Goal: Check status: Check status

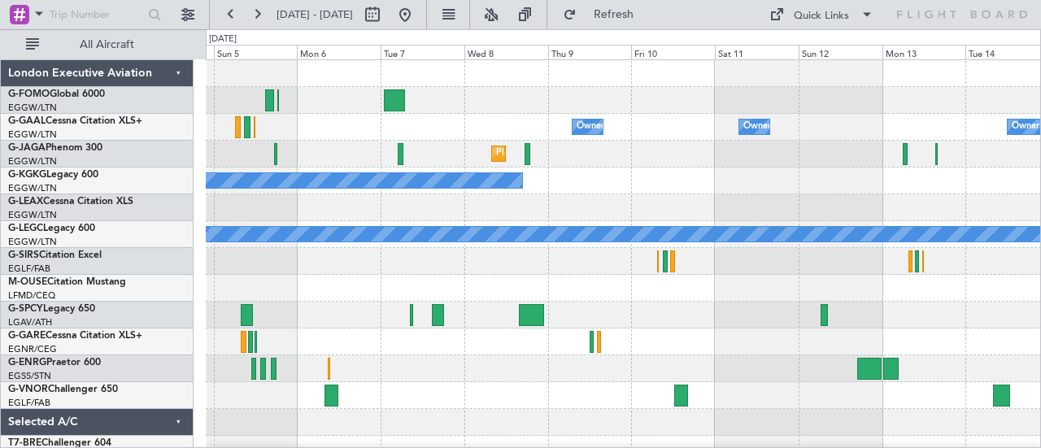
click at [317, 292] on div at bounding box center [623, 288] width 835 height 27
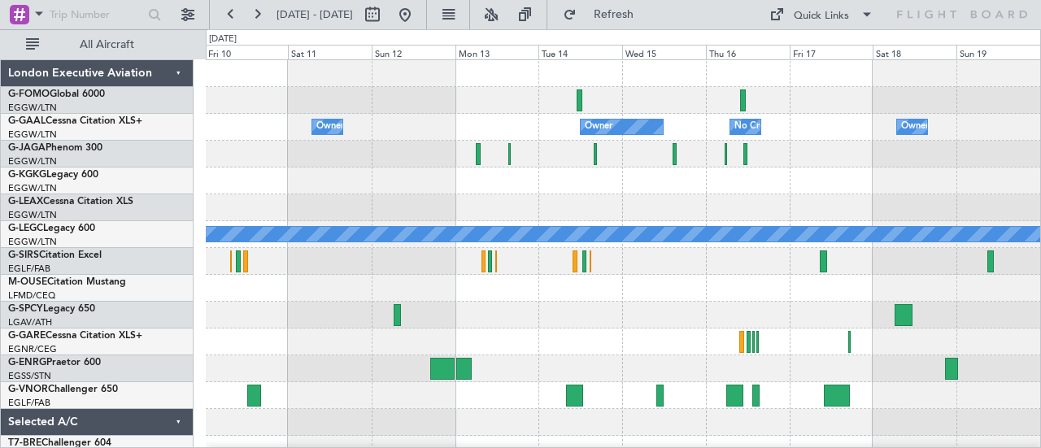
click at [546, 298] on div at bounding box center [623, 288] width 835 height 27
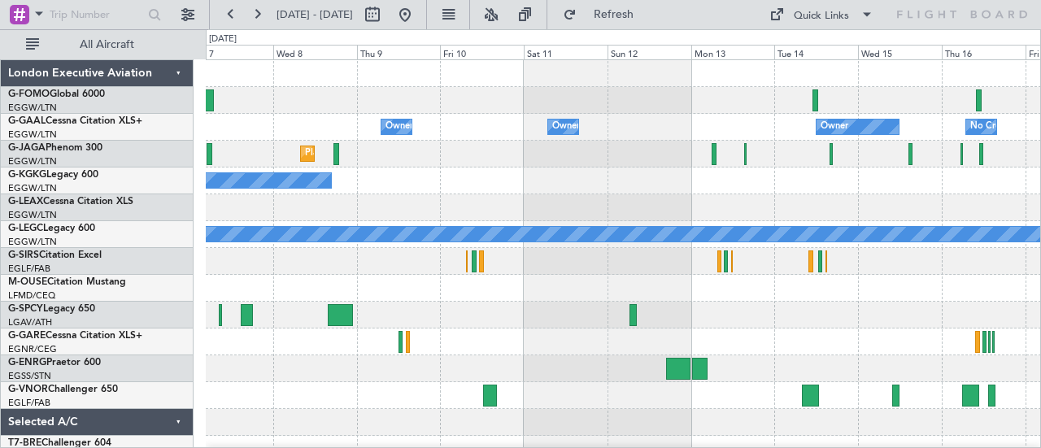
click at [935, 320] on div "Owner Owner Owner No Crew Owner Owner Planned Maint [GEOGRAPHIC_DATA] ([GEOGRAP…" at bounding box center [623, 341] width 835 height 563
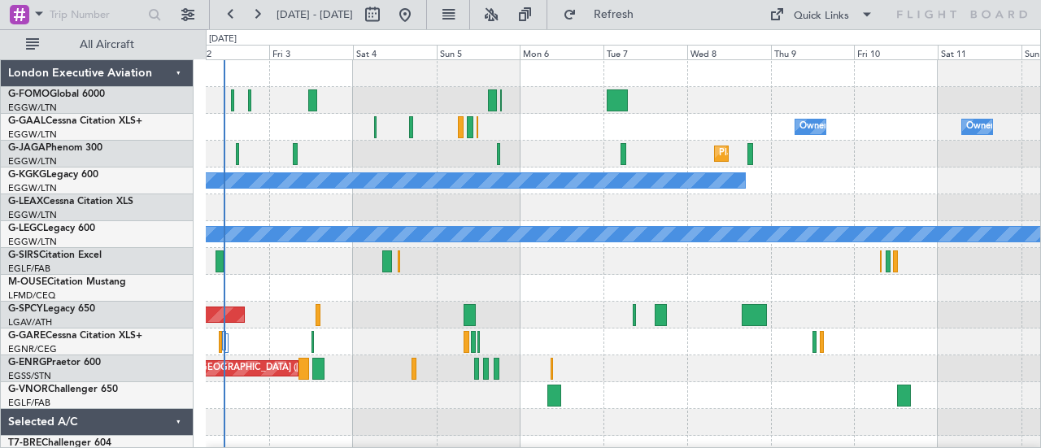
click at [839, 321] on div "Planned Maint [GEOGRAPHIC_DATA]" at bounding box center [623, 315] width 835 height 27
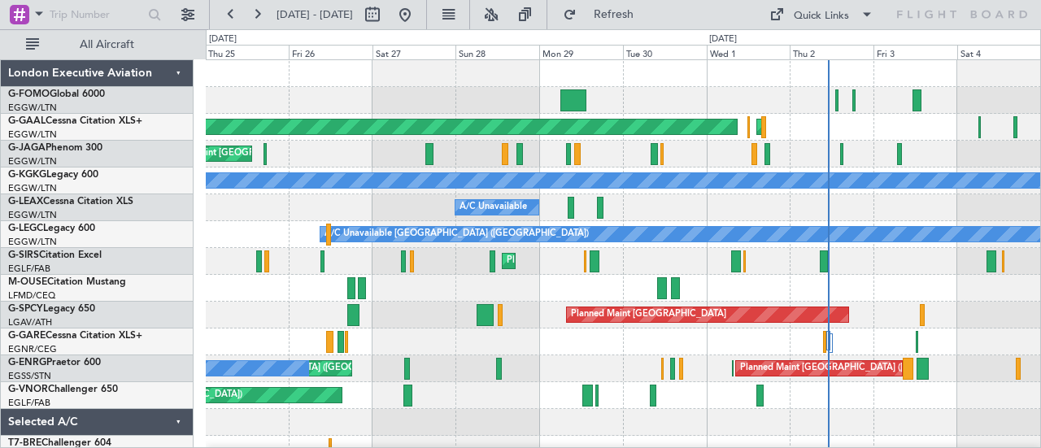
click at [896, 310] on div "Planned Maint [GEOGRAPHIC_DATA] ([GEOGRAPHIC_DATA]) AOG Maint [GEOGRAPHIC_DATA]…" at bounding box center [623, 341] width 835 height 563
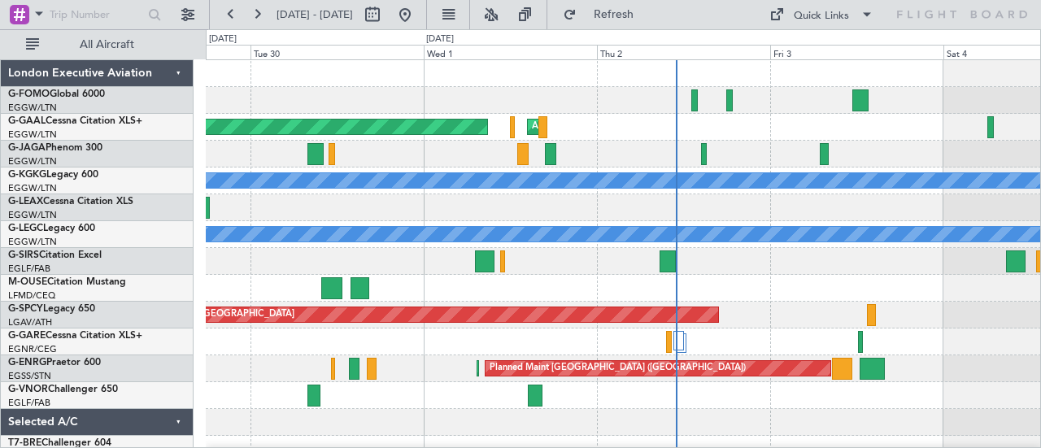
click at [667, 392] on div at bounding box center [623, 395] width 835 height 27
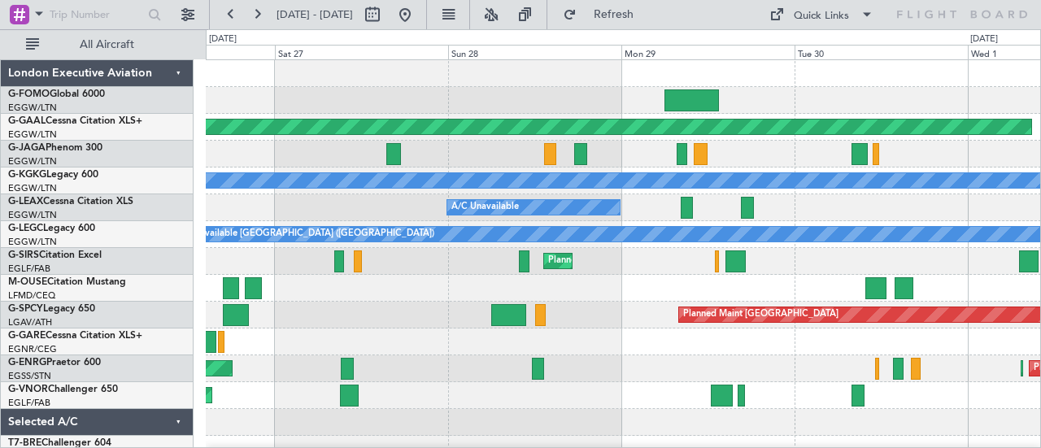
click at [982, 359] on div "Planned Maint [GEOGRAPHIC_DATA] ([GEOGRAPHIC_DATA]) Planned Maint [GEOGRAPHIC_D…" at bounding box center [623, 368] width 835 height 27
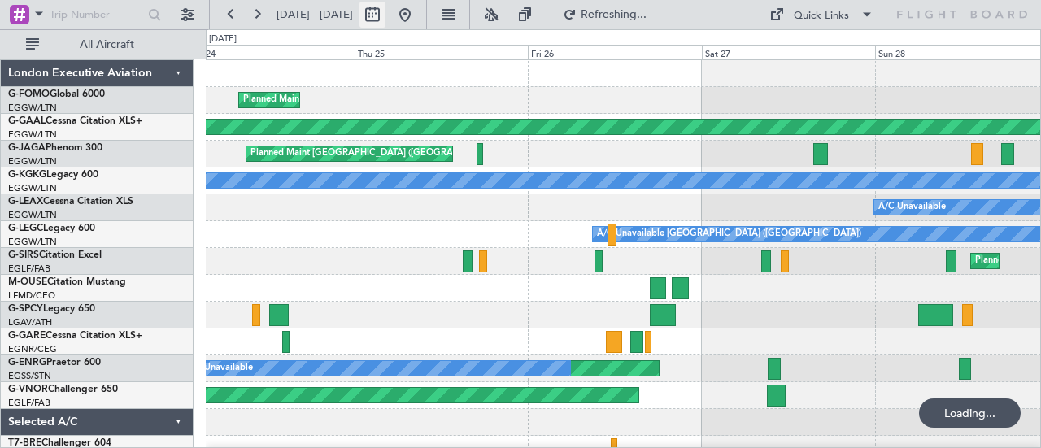
click at [385, 24] on button at bounding box center [372, 15] width 26 height 26
select select "9"
select select "2025"
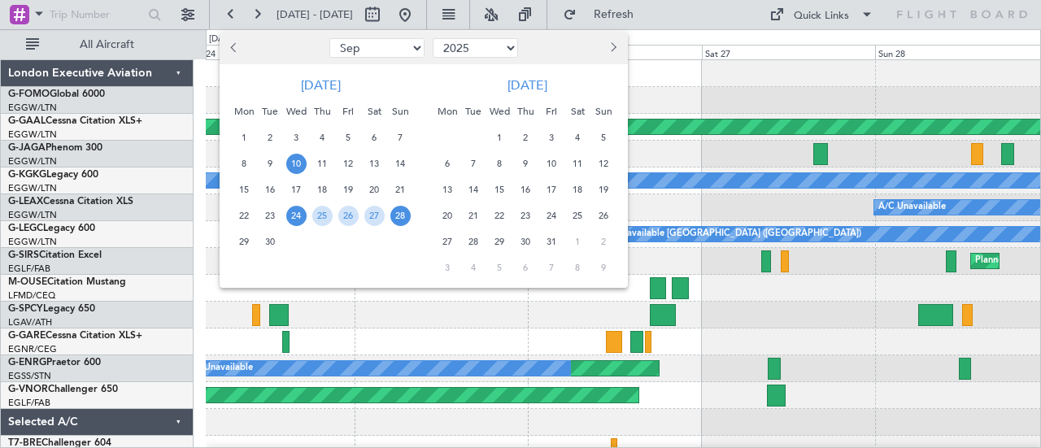
click at [299, 160] on span "10" at bounding box center [296, 164] width 20 height 20
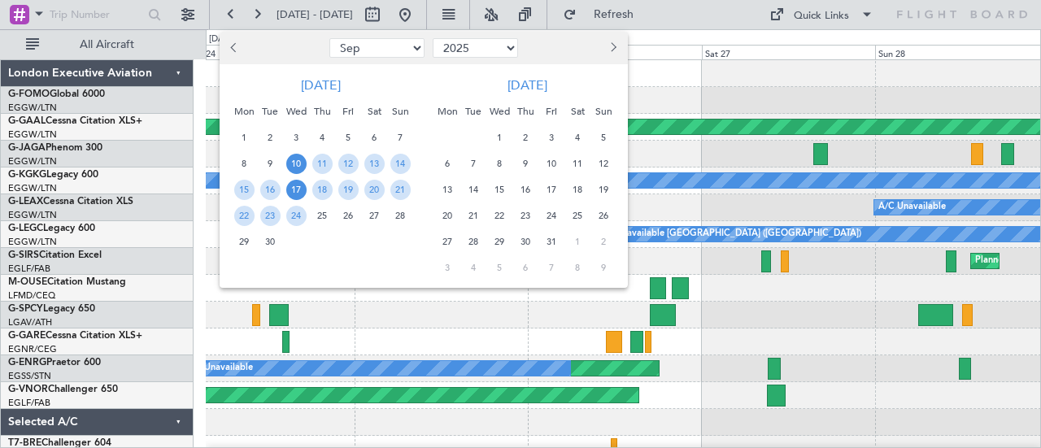
click at [296, 180] on span "17" at bounding box center [296, 190] width 20 height 20
